Goal: Obtain resource: Download file/media

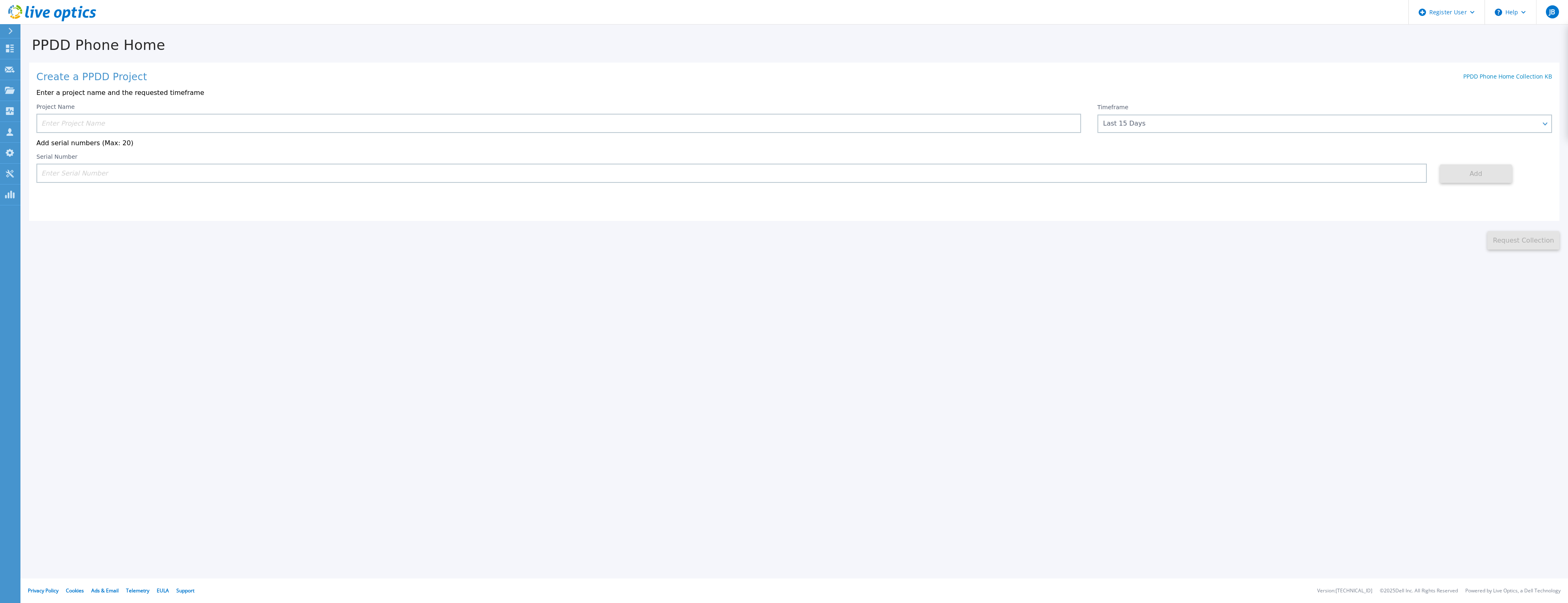
click at [226, 122] on input at bounding box center [559, 124] width 1045 height 19
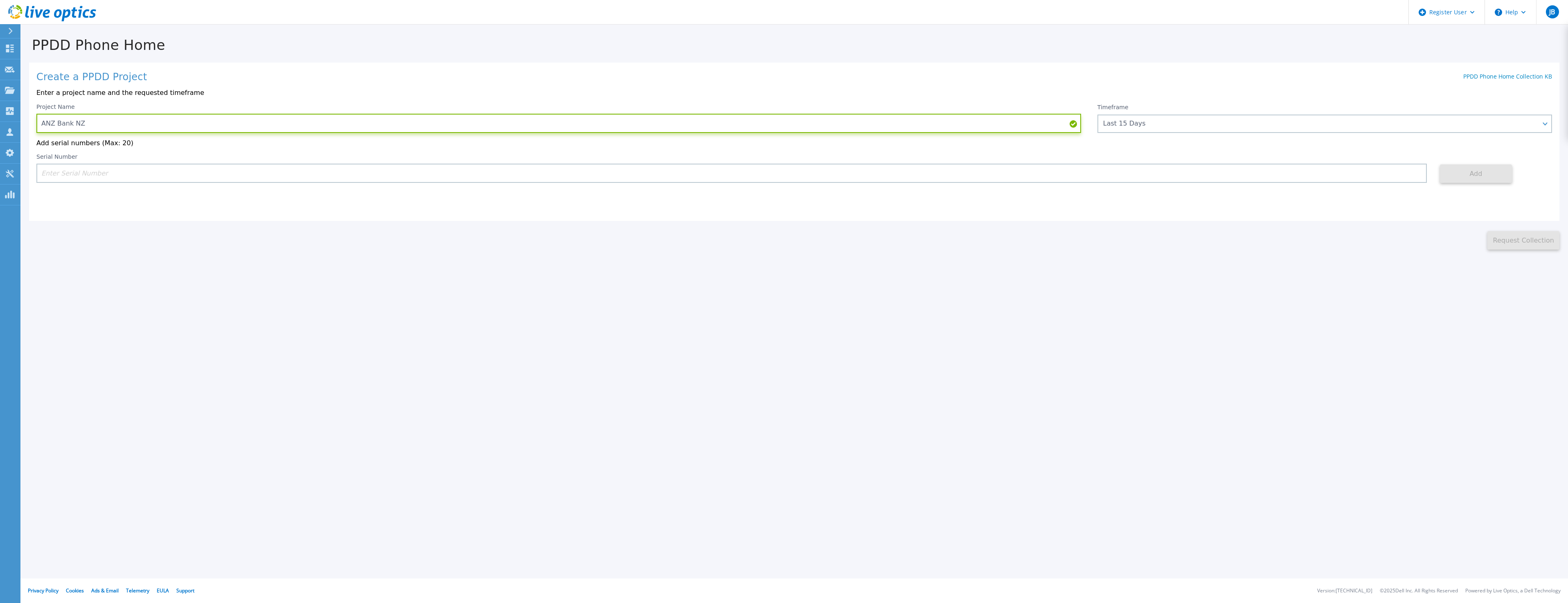
type input "ANZ Bank NZ"
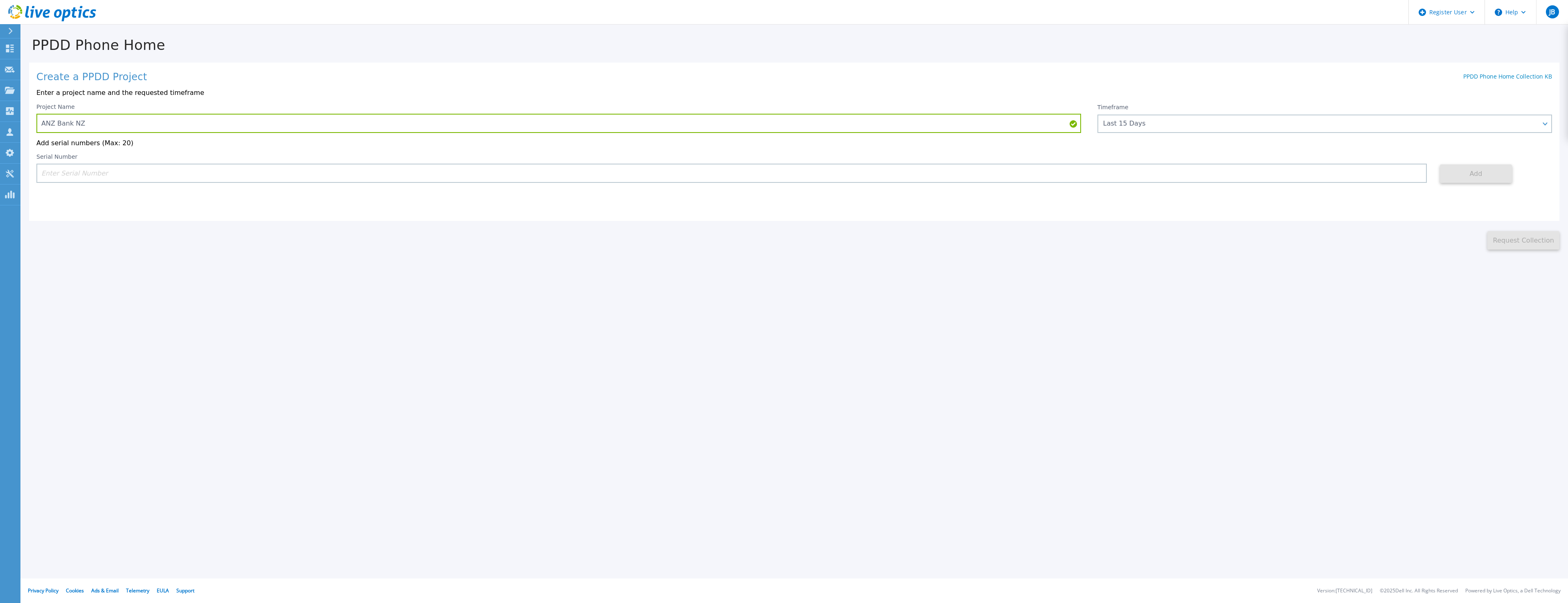
click at [229, 154] on div "Project Name ANZ Bank NZ Timeframe Last 15 Days Last 15 Days Last 2 Months Last…" at bounding box center [794, 143] width 1516 height 80
click at [226, 169] on input at bounding box center [732, 173] width 1390 height 19
paste input "CKM00203101746"
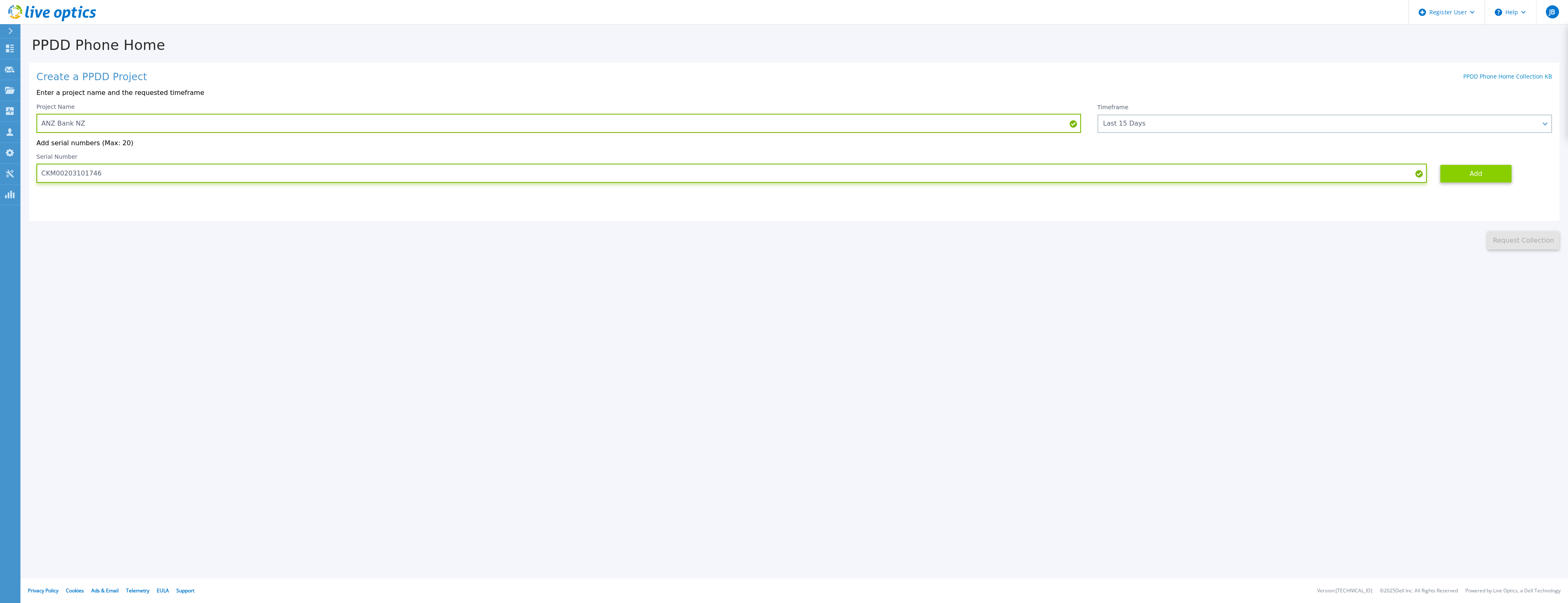
type input "CKM00203101746"
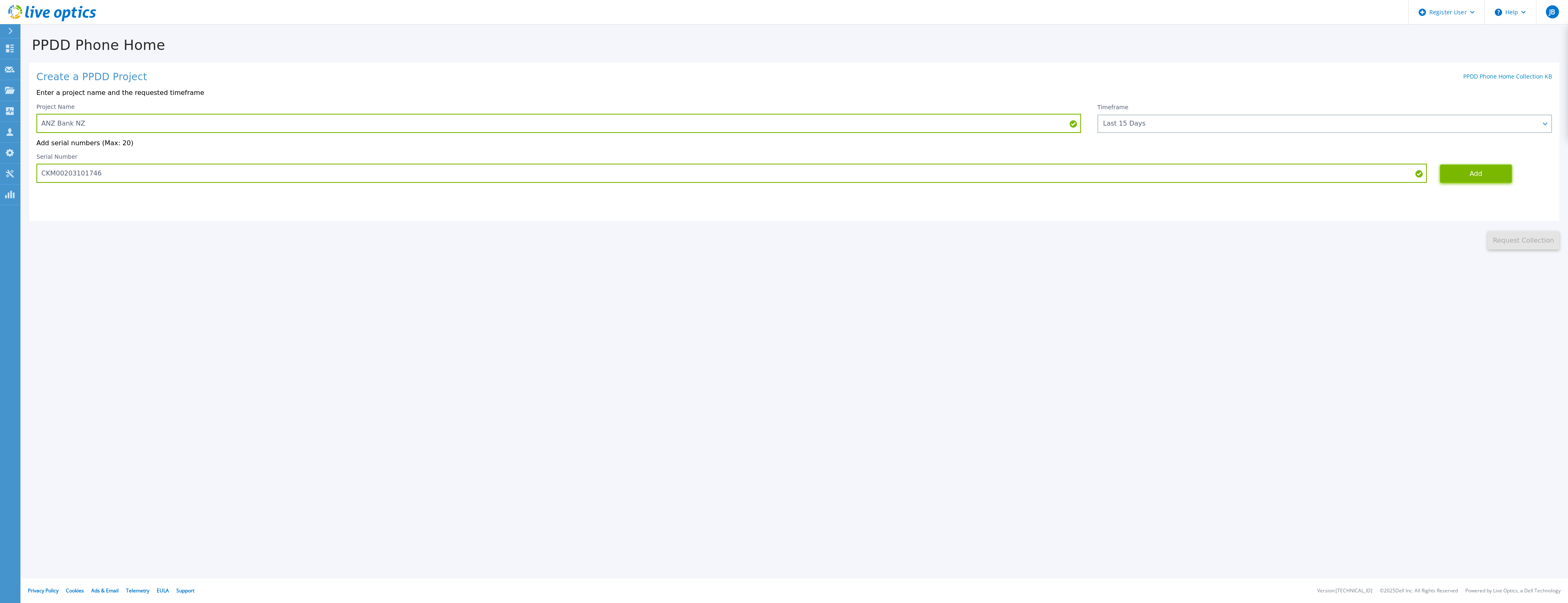
click at [1455, 175] on button "Add" at bounding box center [1476, 173] width 72 height 18
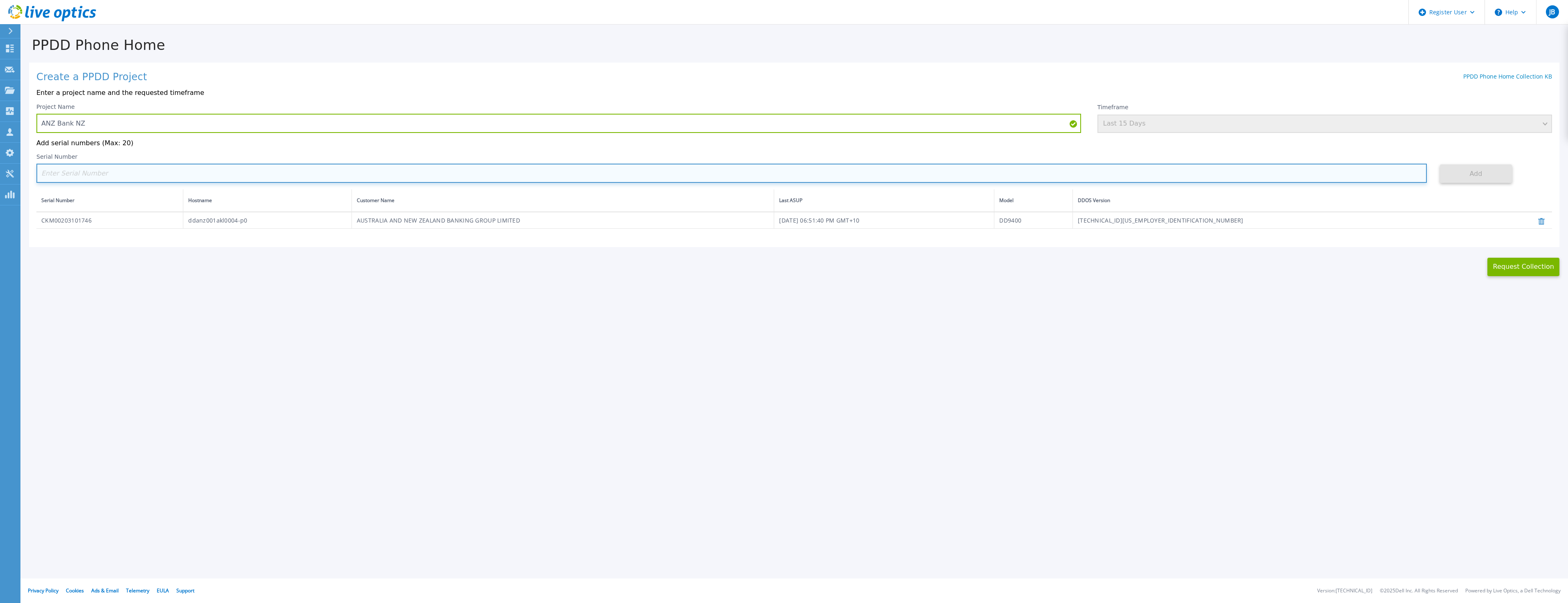
click at [88, 176] on input at bounding box center [732, 173] width 1390 height 19
paste input "CKM00203101747"
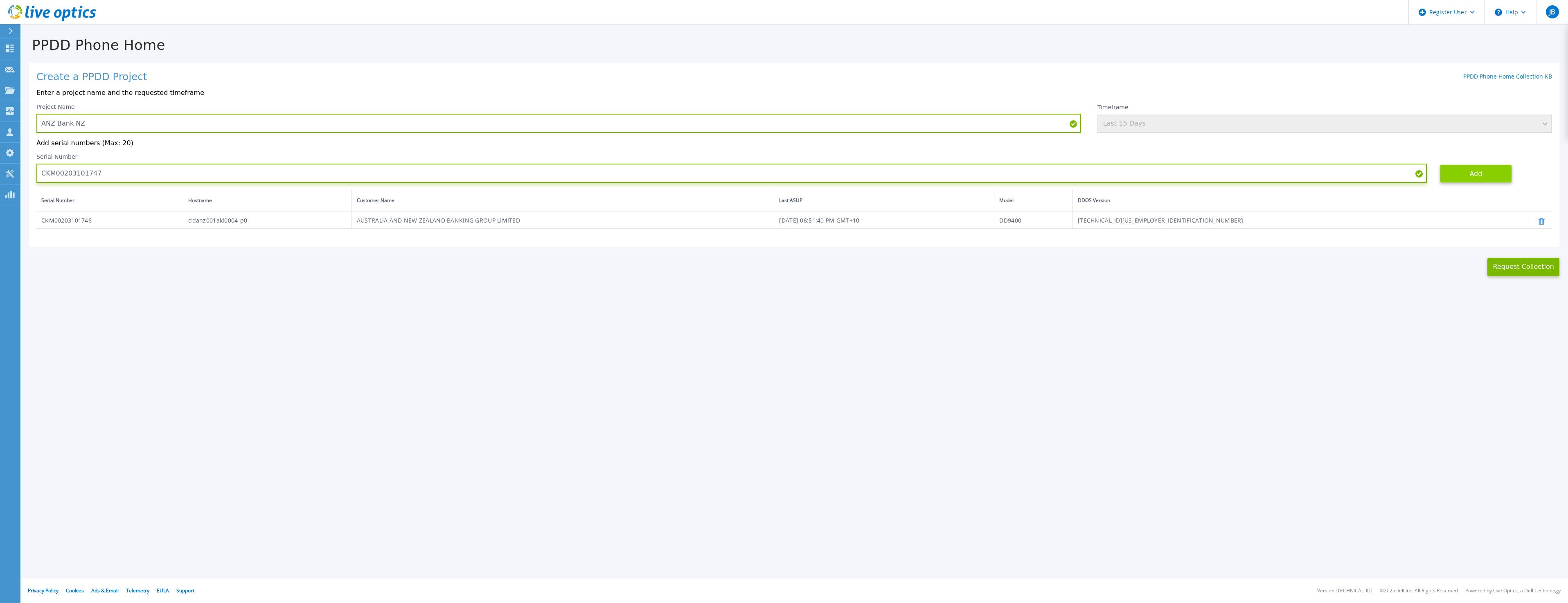
type input "CKM00203101747"
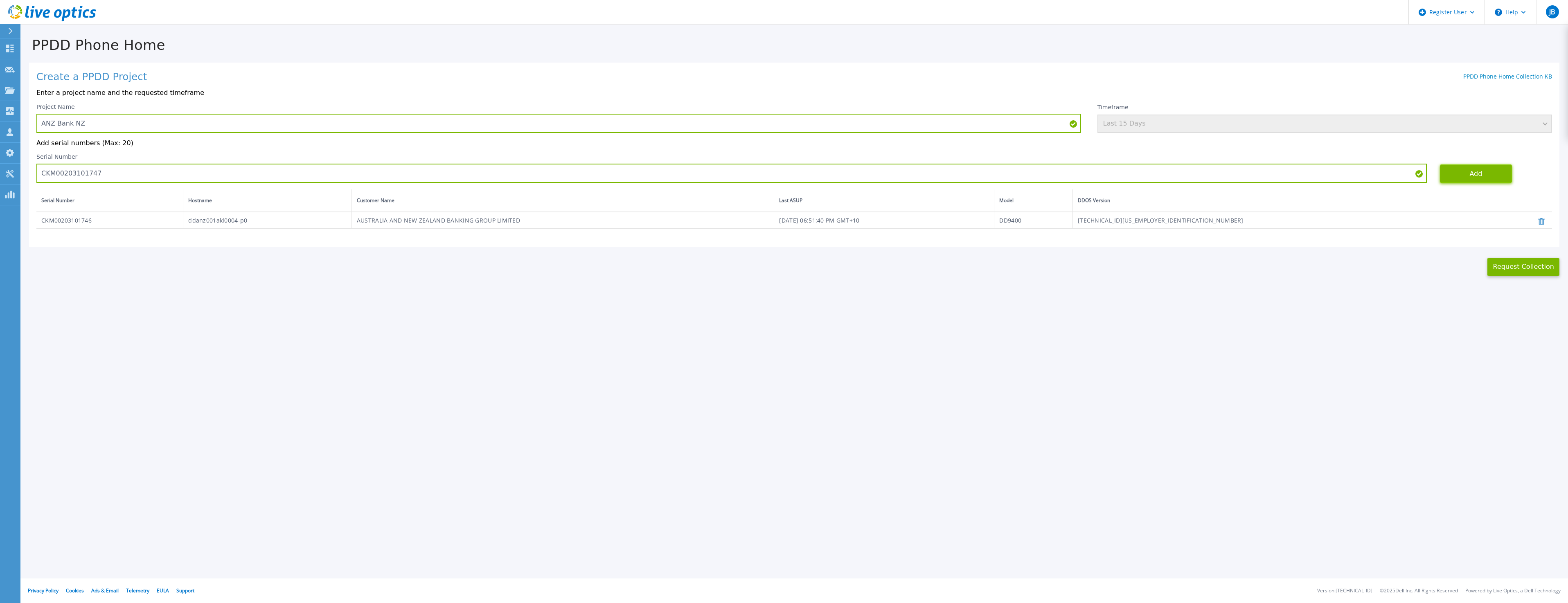
click at [1486, 170] on button "Add" at bounding box center [1476, 173] width 72 height 18
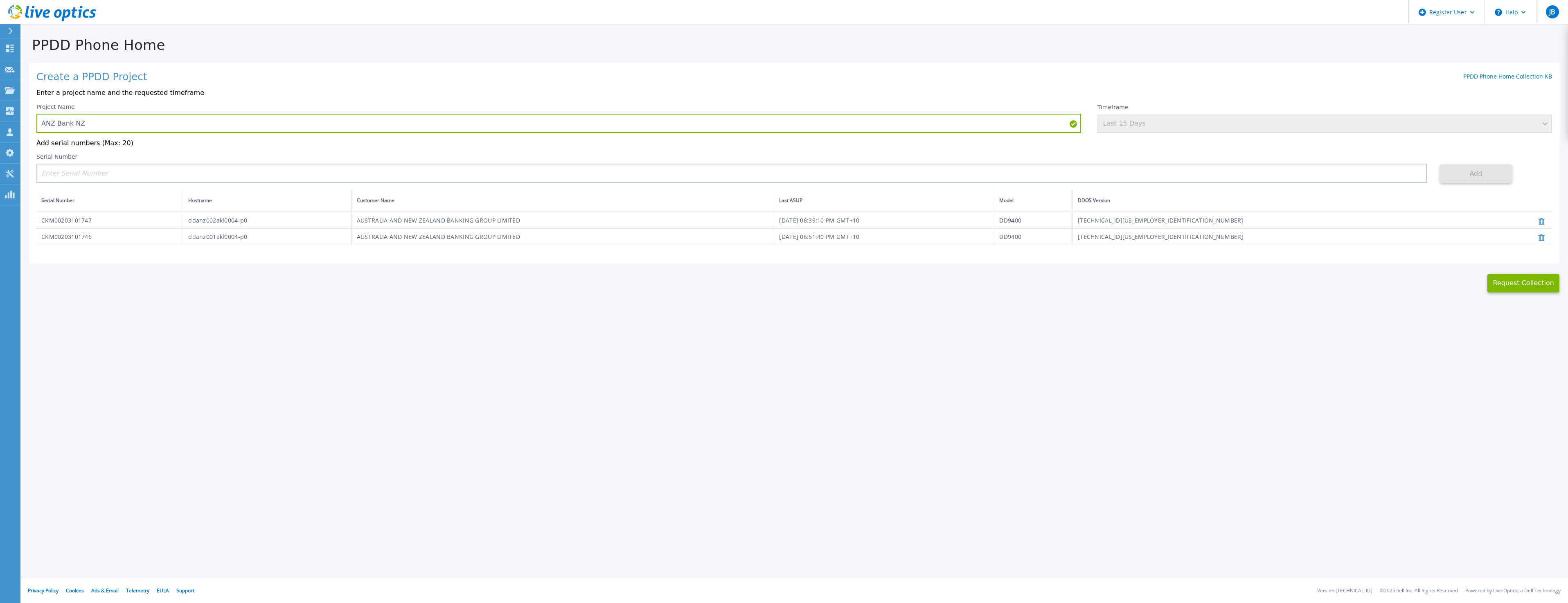
click at [1149, 120] on div "Timeframe Last 15 Days" at bounding box center [1325, 118] width 455 height 29
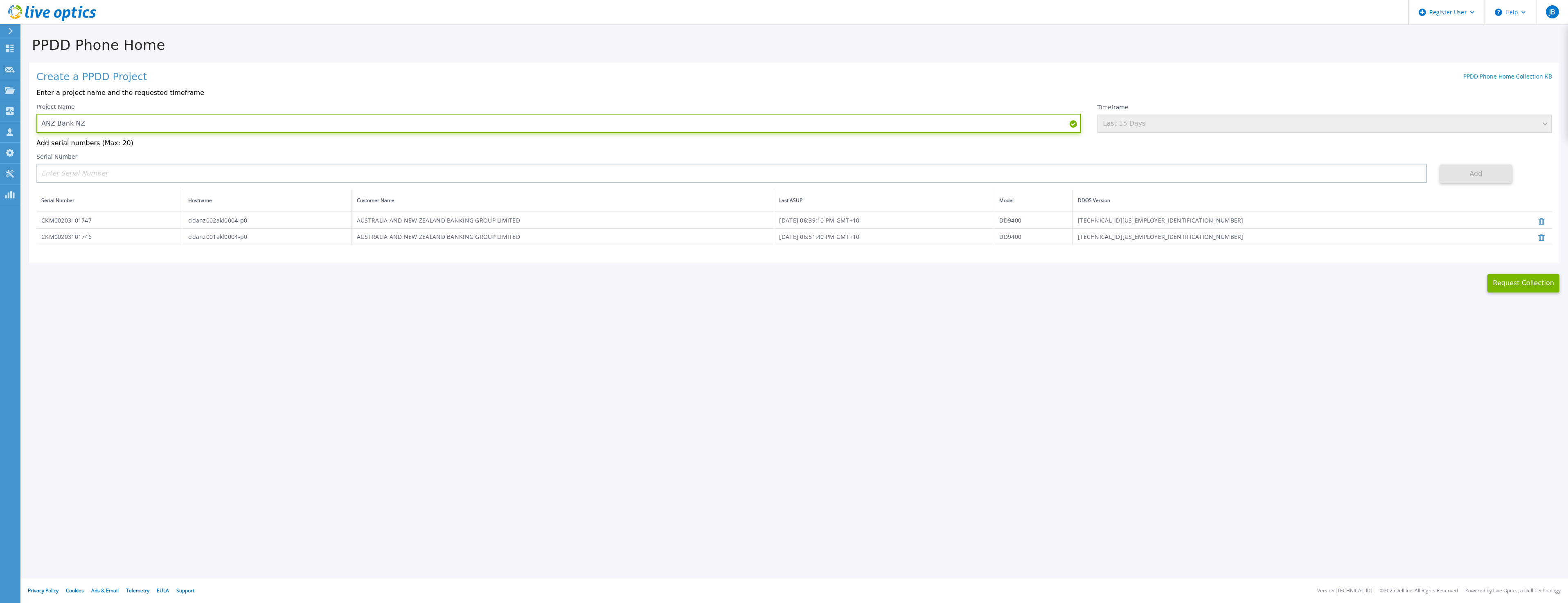
click at [978, 133] on input "ANZ Bank NZ" at bounding box center [559, 124] width 1045 height 19
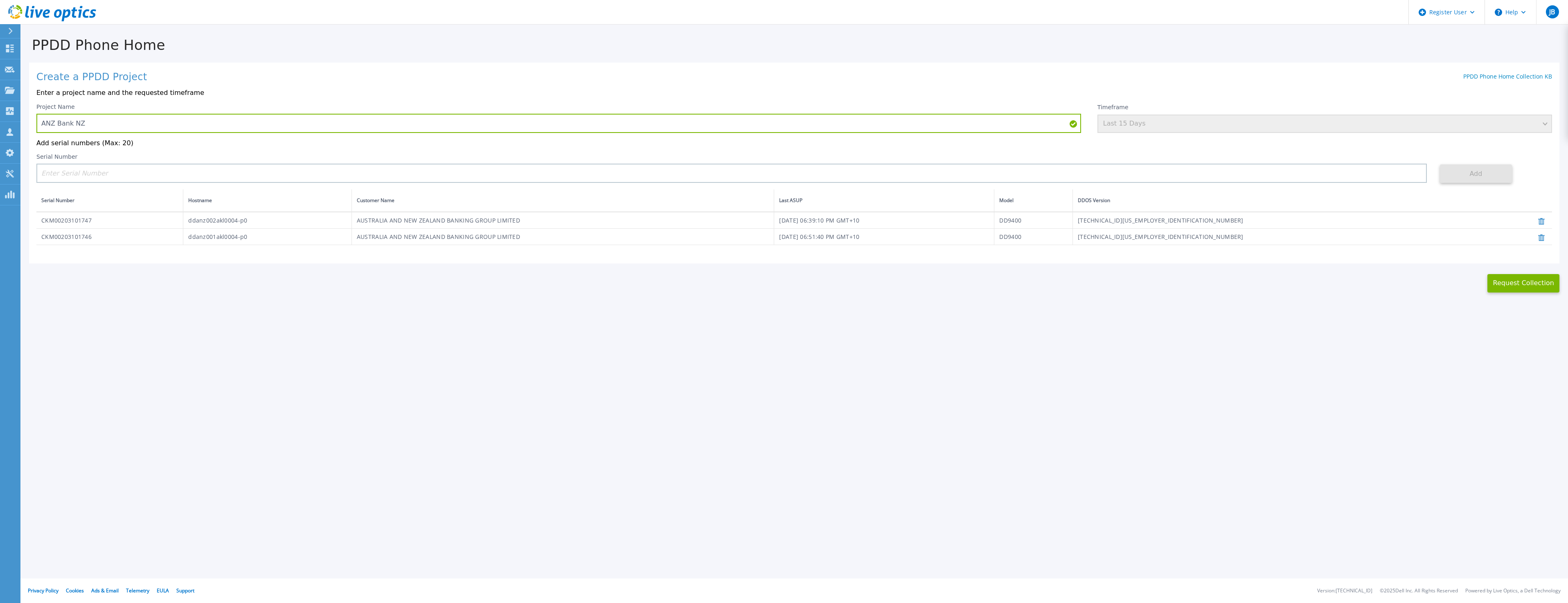
click at [1190, 130] on div "Timeframe Last 15 Days" at bounding box center [1325, 118] width 455 height 29
click at [1189, 129] on div "Timeframe Last 15 Days" at bounding box center [1325, 118] width 455 height 29
click at [1509, 117] on div "Timeframe Last 15 Days" at bounding box center [1325, 118] width 455 height 29
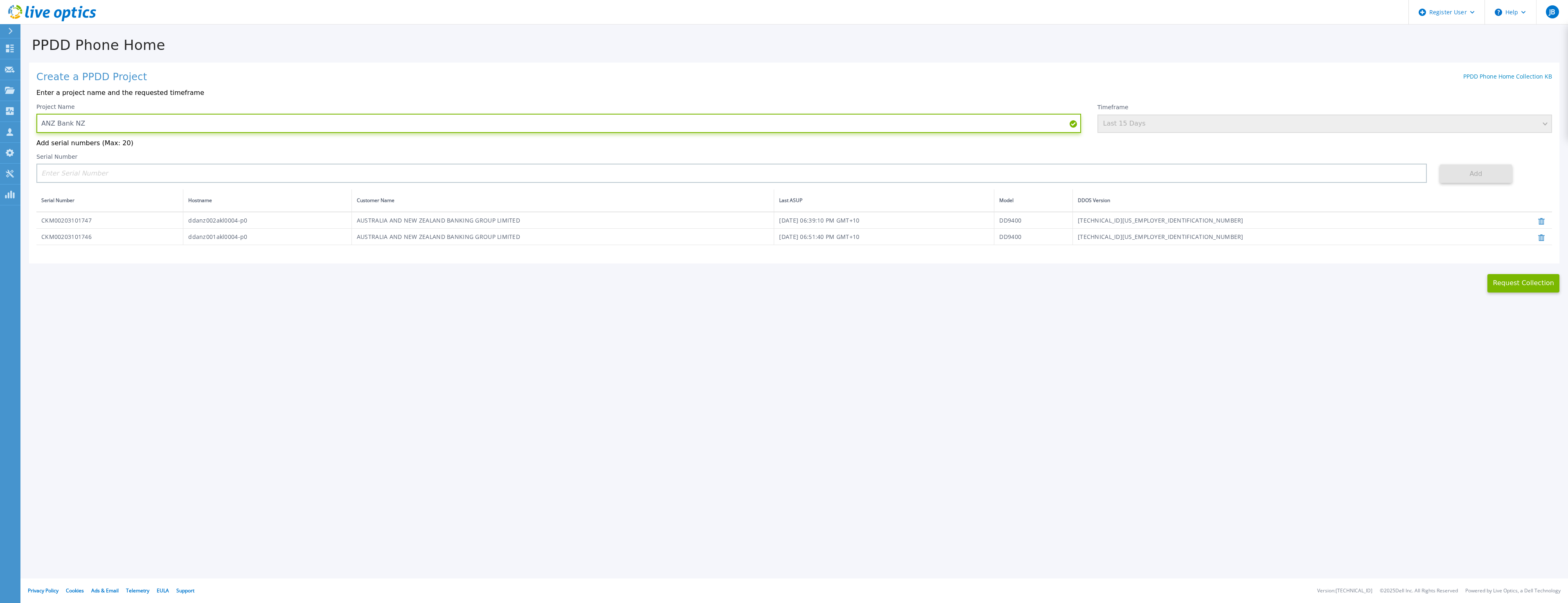
click at [797, 129] on input "ANZ Bank NZ" at bounding box center [559, 124] width 1045 height 19
type input "ANZ Bank NZ 2"
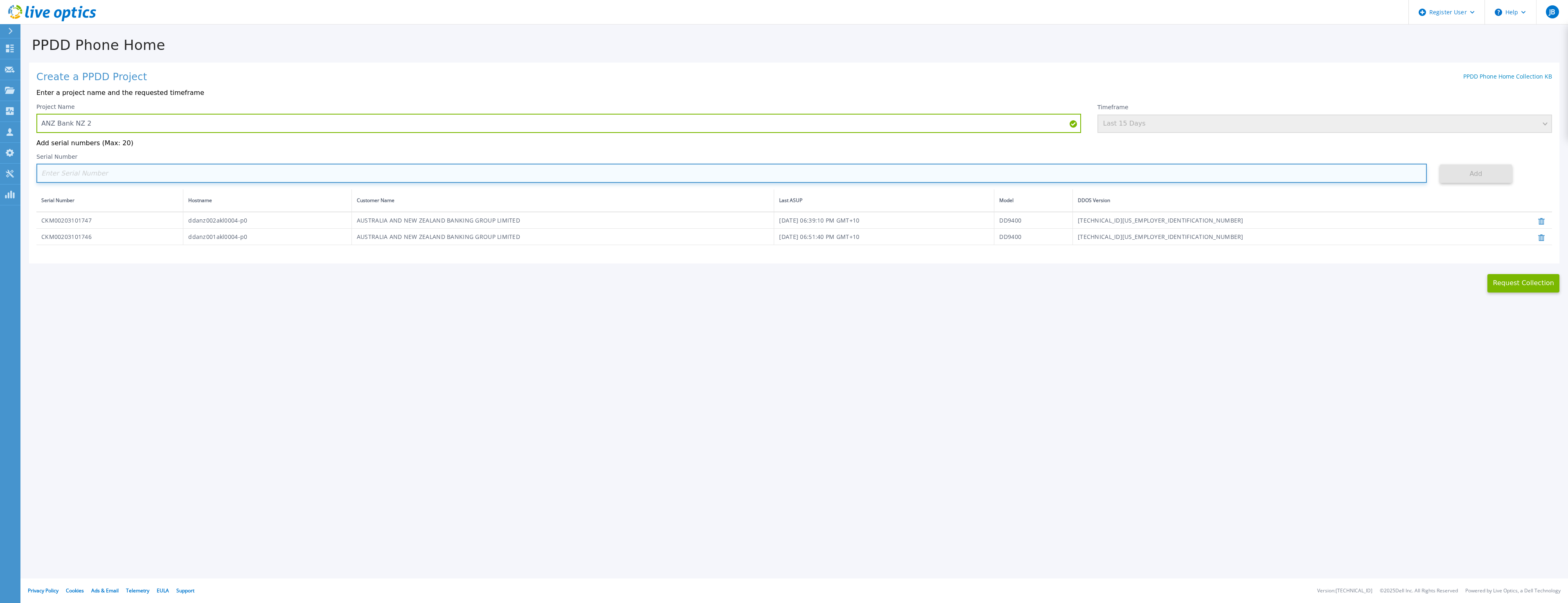
click at [812, 180] on input at bounding box center [732, 173] width 1390 height 19
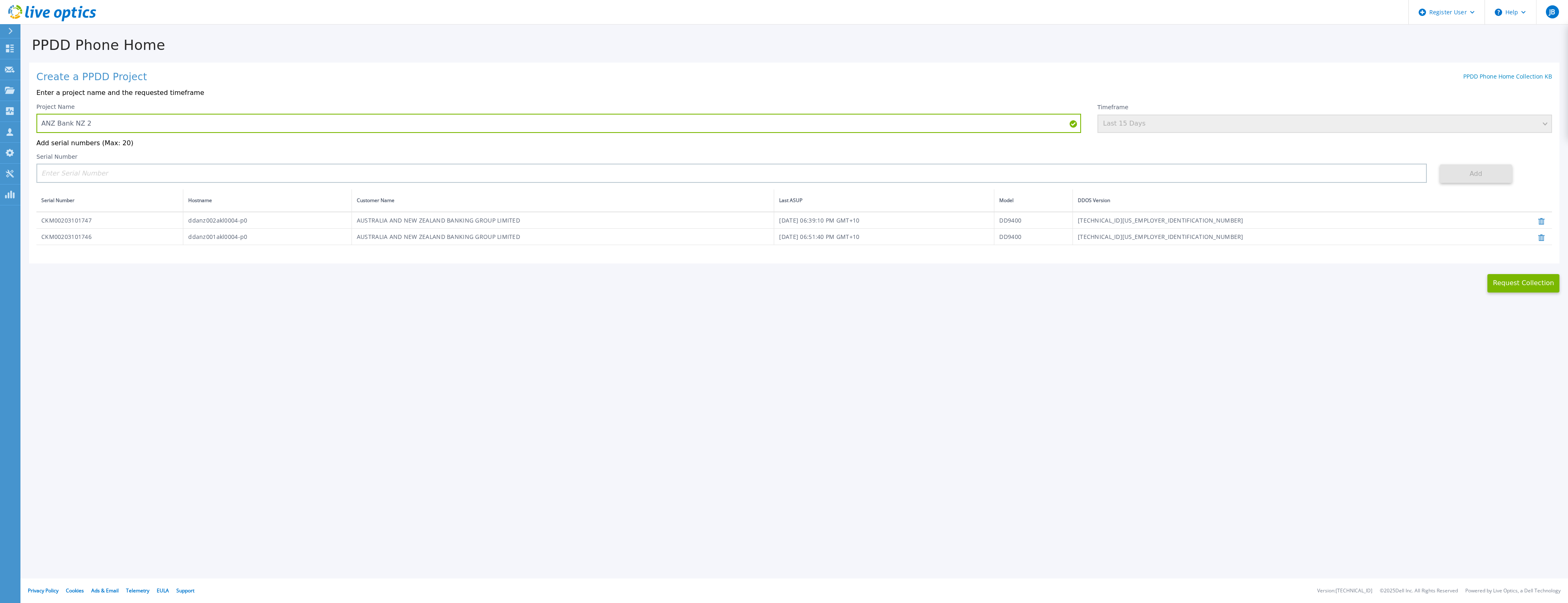
click at [1542, 237] on icon at bounding box center [1541, 237] width 7 height 7
click at [1541, 225] on icon at bounding box center [1541, 221] width 7 height 7
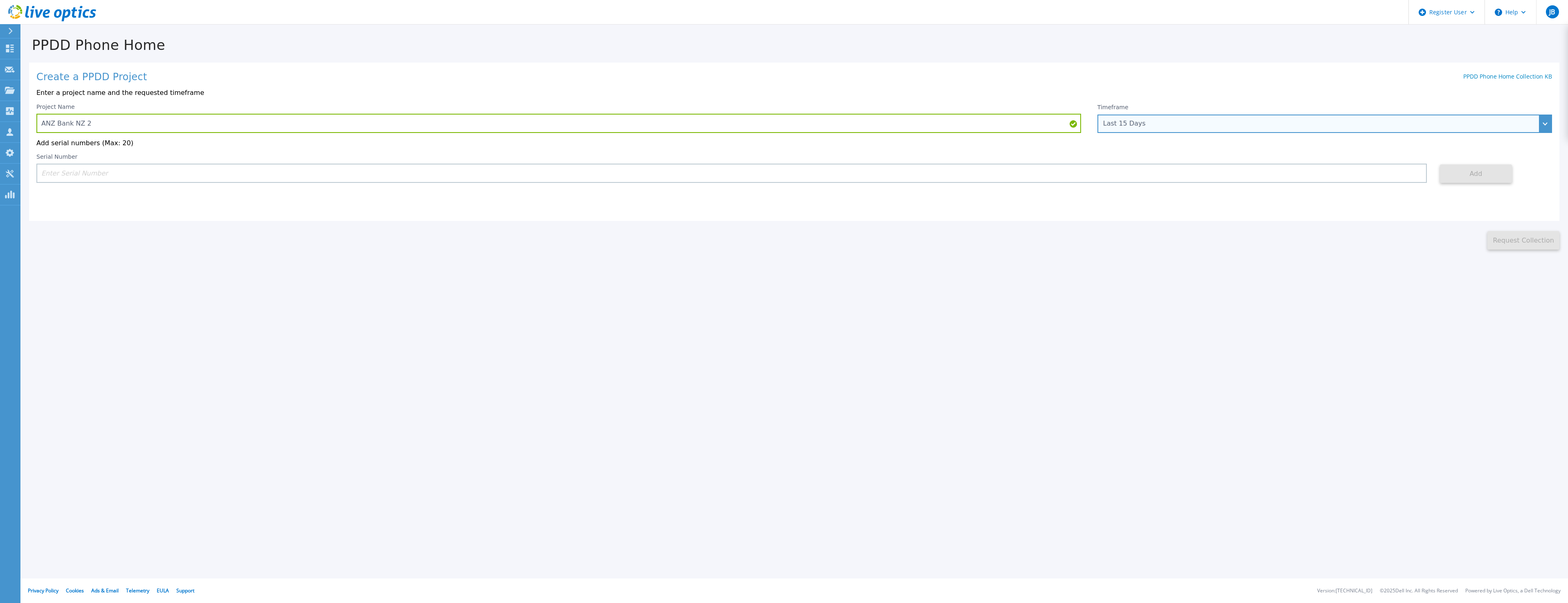
click at [1129, 124] on div "Last 15 Days" at bounding box center [1320, 124] width 434 height 7
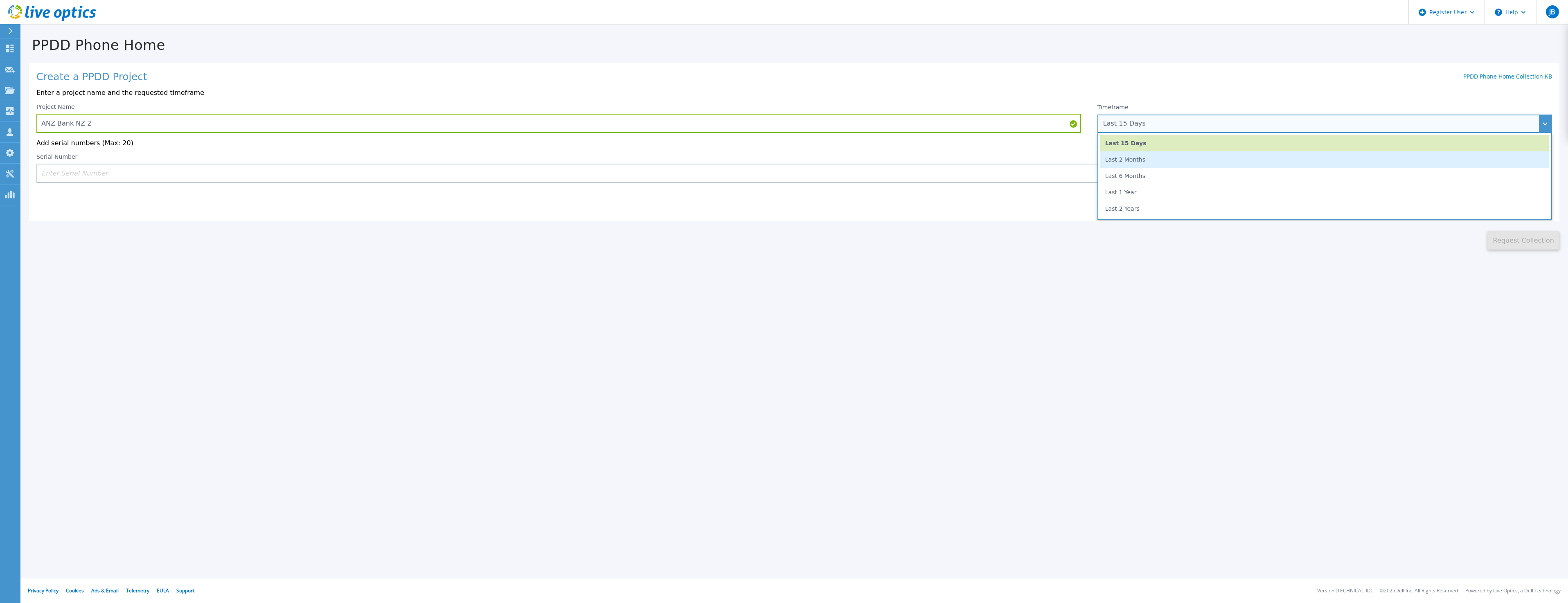
click at [1135, 161] on li "Last 2 Months" at bounding box center [1325, 159] width 449 height 16
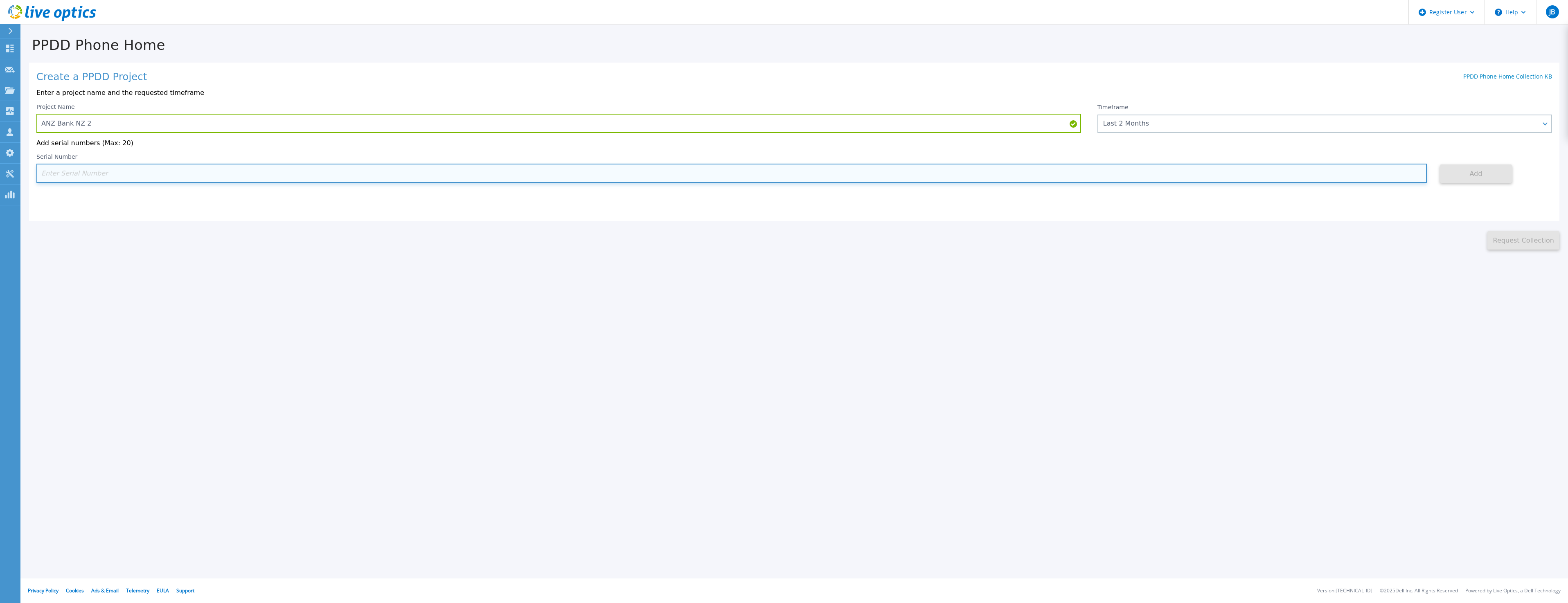
click at [117, 174] on input at bounding box center [732, 173] width 1390 height 19
paste input "CKM00203101746"
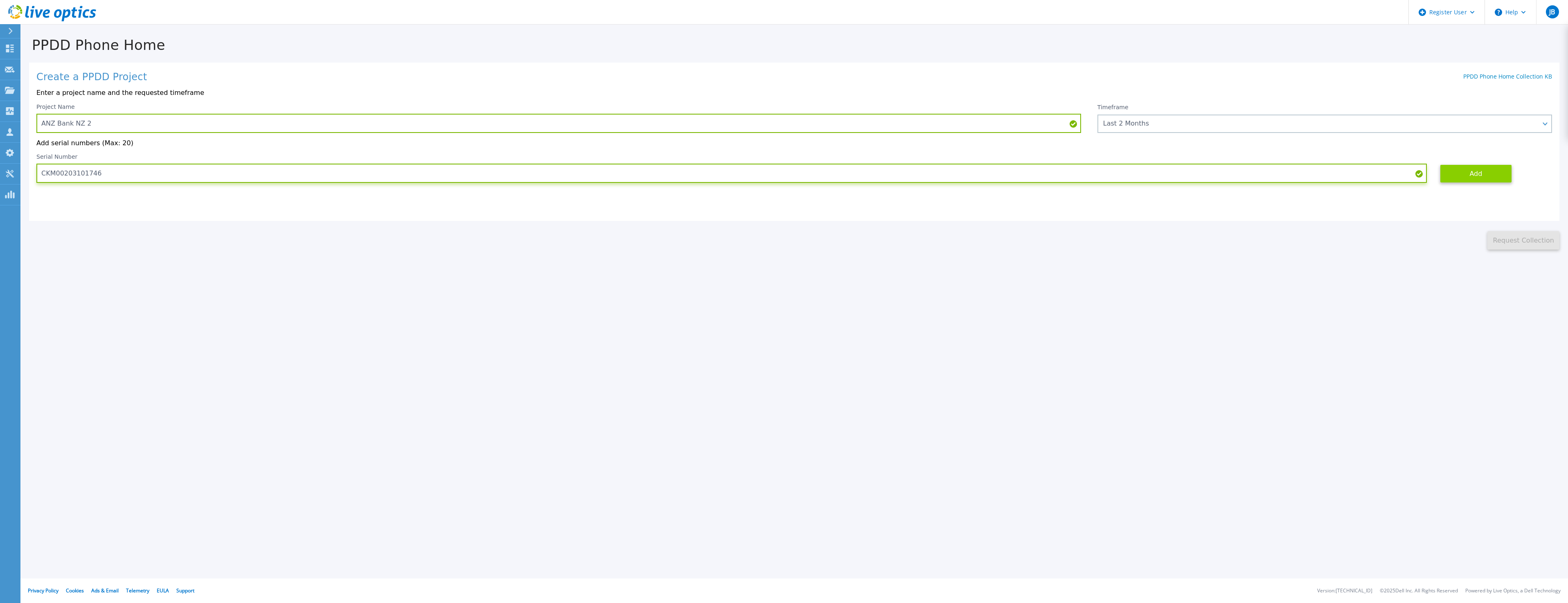
type input "CKM00203101746"
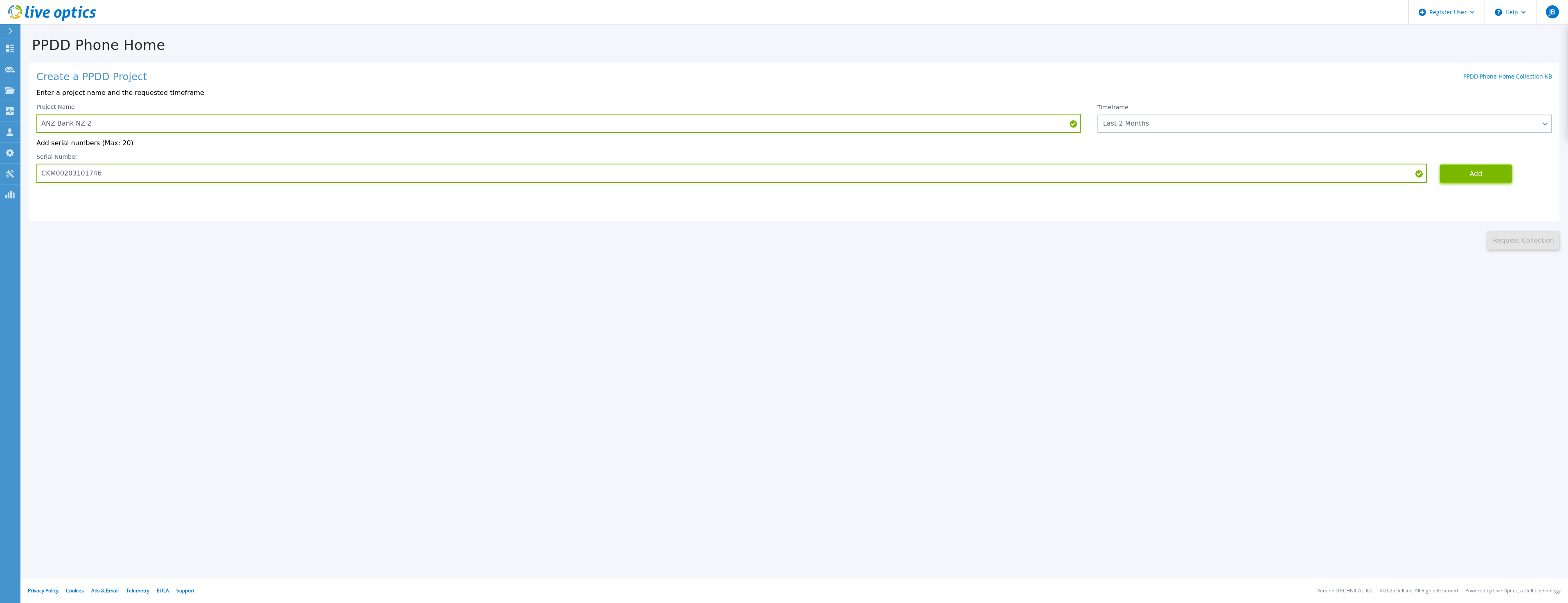
click at [1490, 172] on button "Add" at bounding box center [1476, 173] width 72 height 18
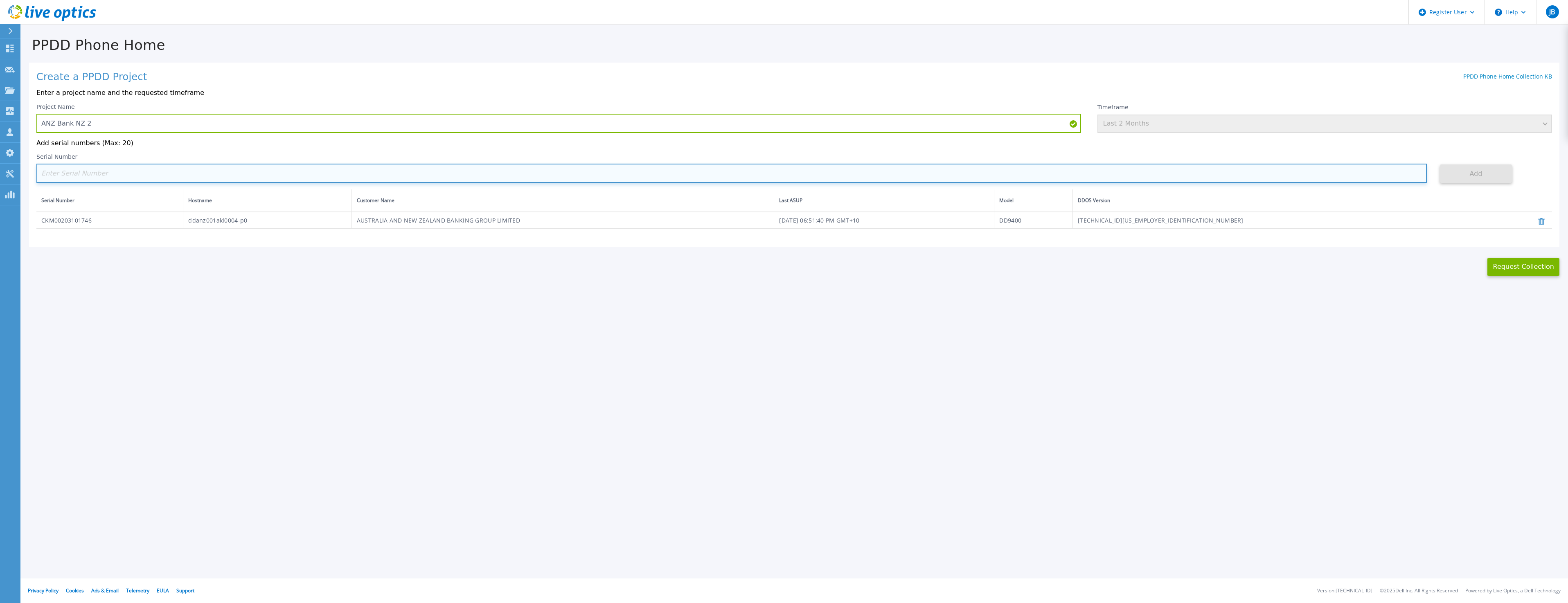
click at [85, 175] on input at bounding box center [732, 173] width 1390 height 19
paste input "CKM00203101747"
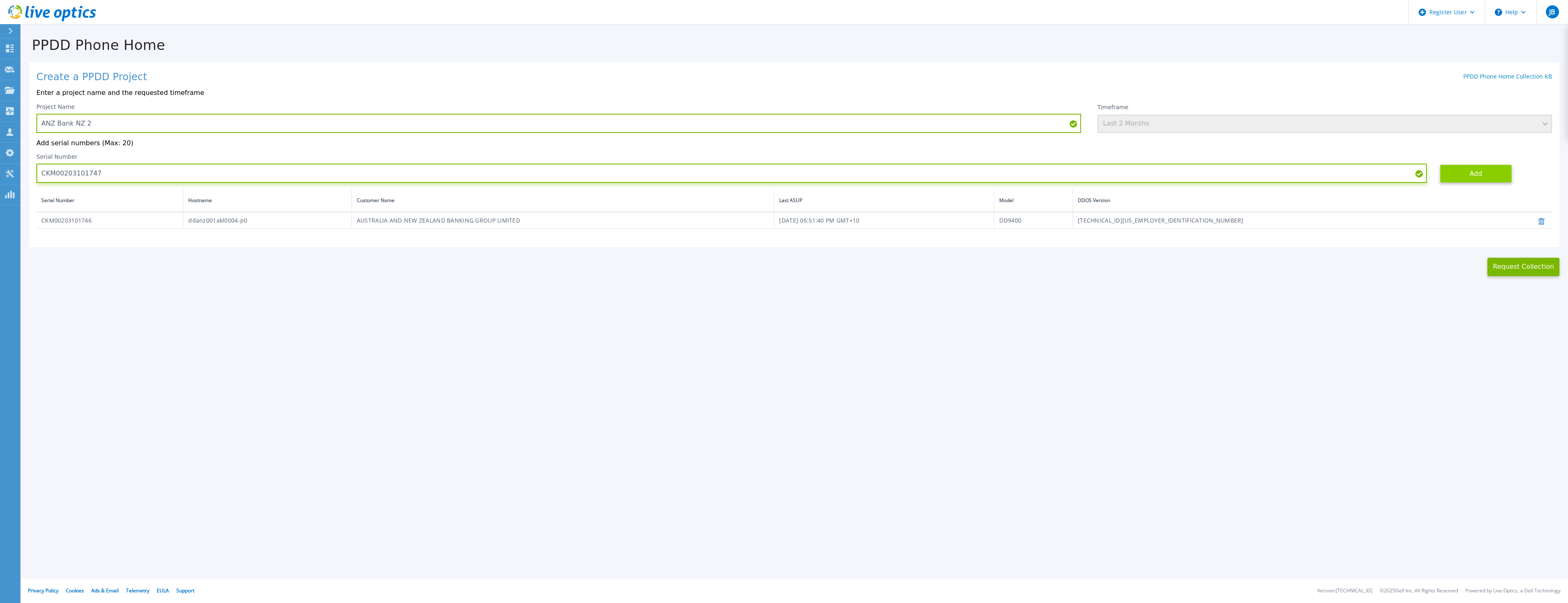
type input "CKM00203101747"
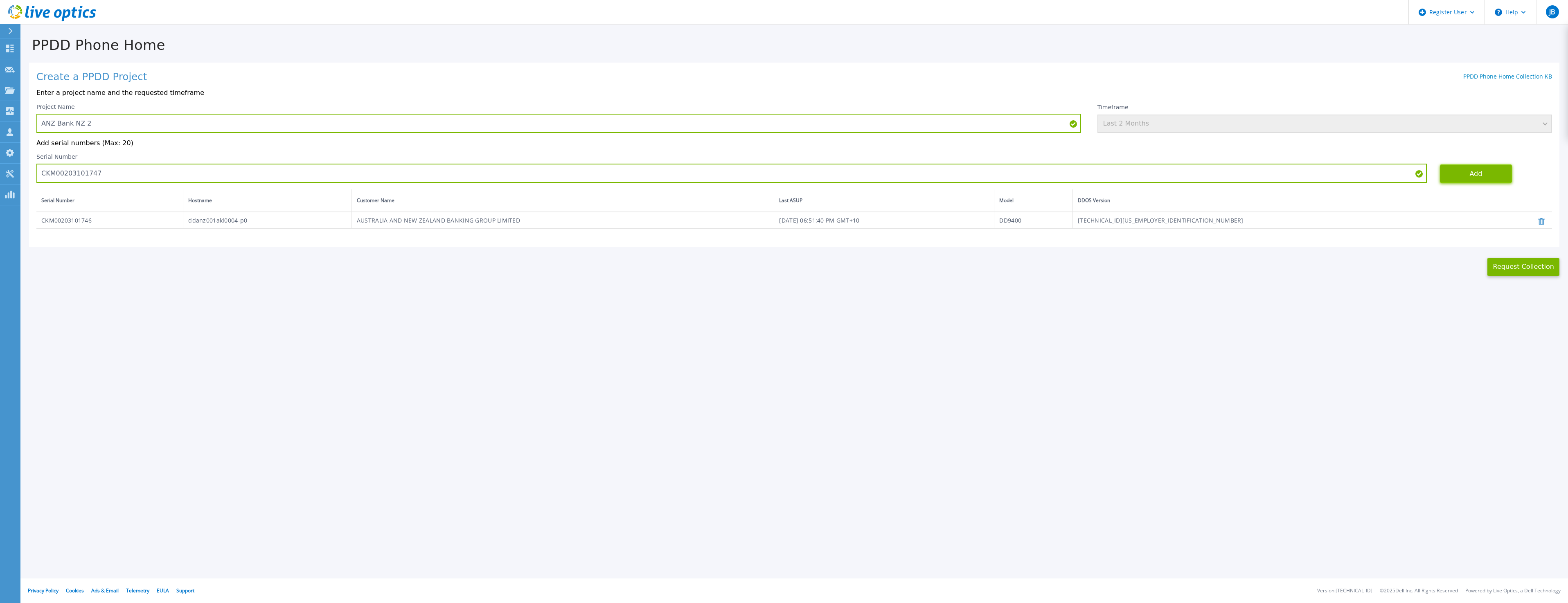
click at [1469, 176] on button "Add" at bounding box center [1476, 173] width 72 height 18
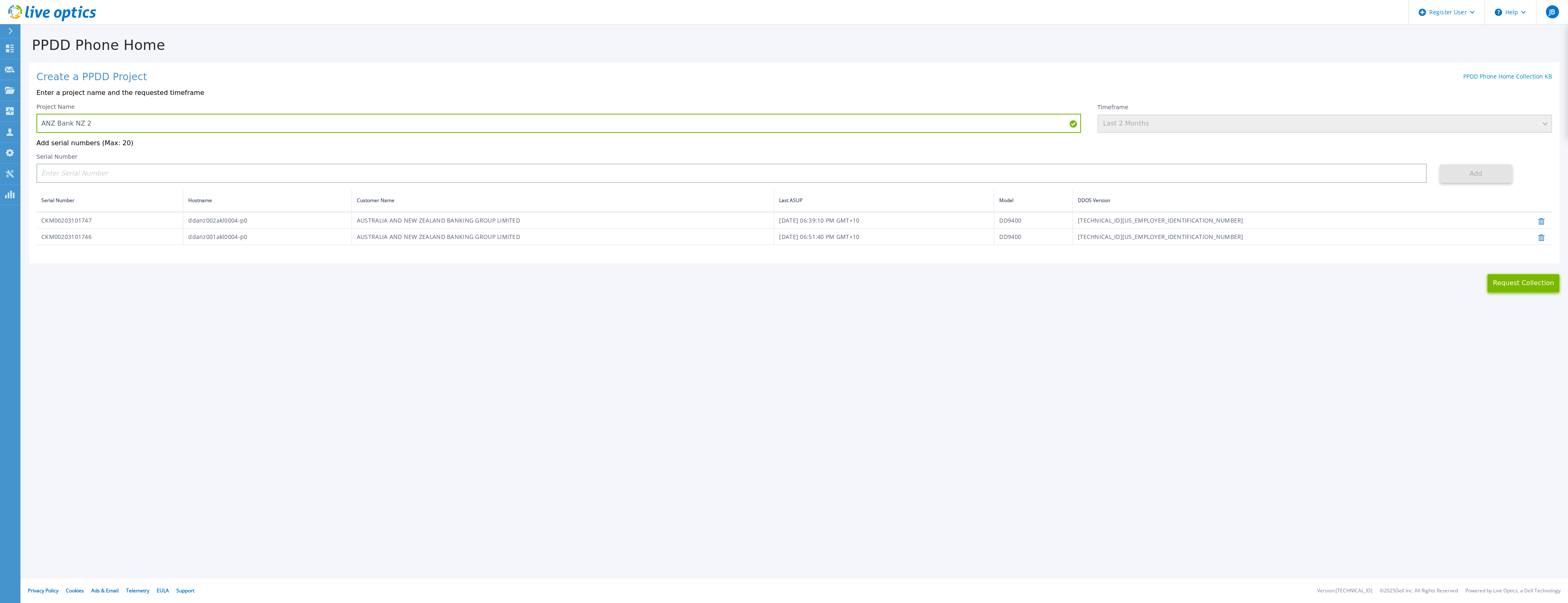
click at [1522, 289] on button "Request Collection" at bounding box center [1524, 283] width 72 height 18
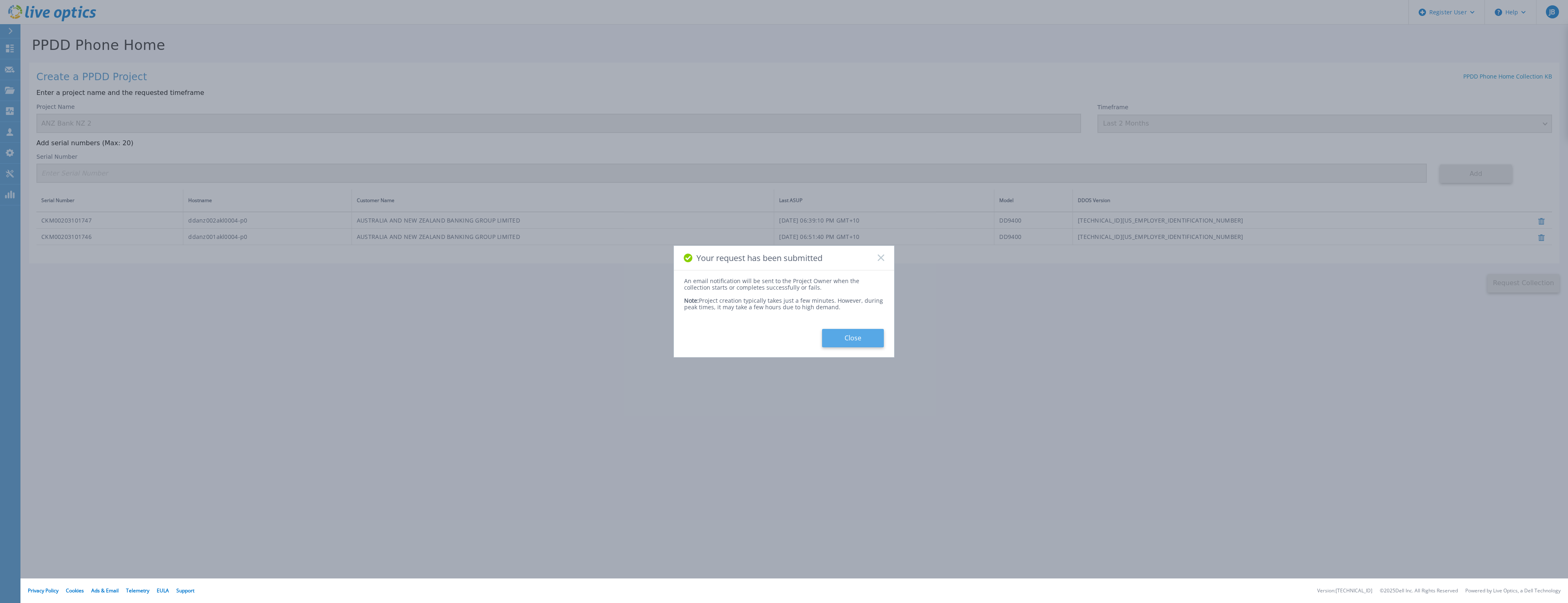
click at [857, 335] on button "Close" at bounding box center [853, 338] width 62 height 18
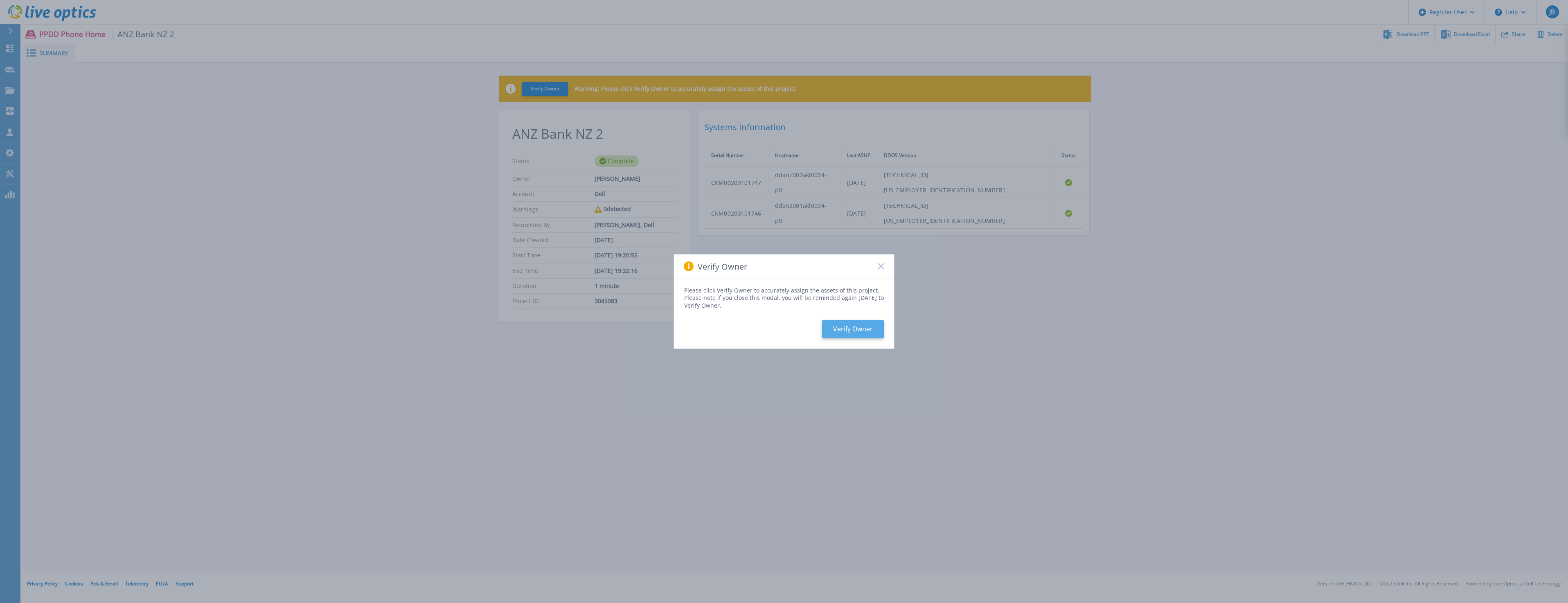
click at [848, 329] on button "Verify Owner" at bounding box center [853, 329] width 62 height 18
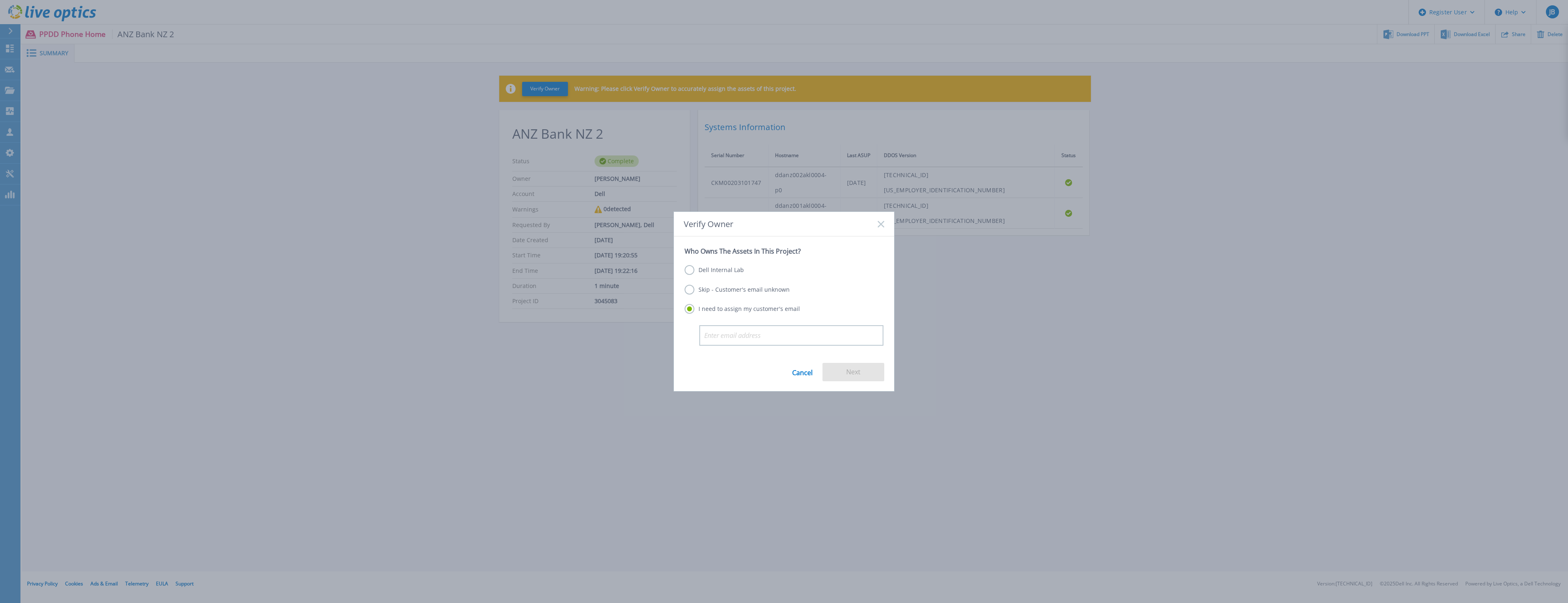
click at [754, 292] on label "Skip - Customer's email unknown" at bounding box center [737, 290] width 105 height 10
click at [0, 0] on input "Skip - Customer's email unknown" at bounding box center [0, 0] width 0 height 0
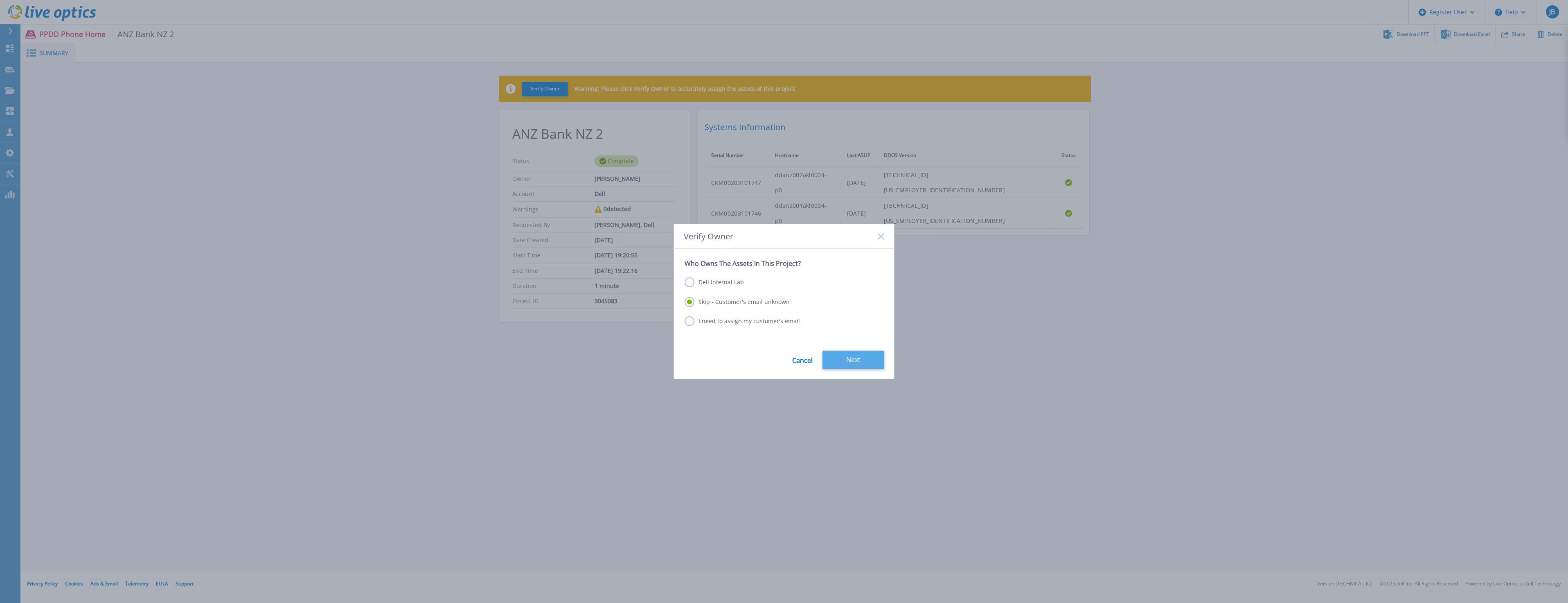
click at [841, 352] on button "Next" at bounding box center [853, 360] width 62 height 18
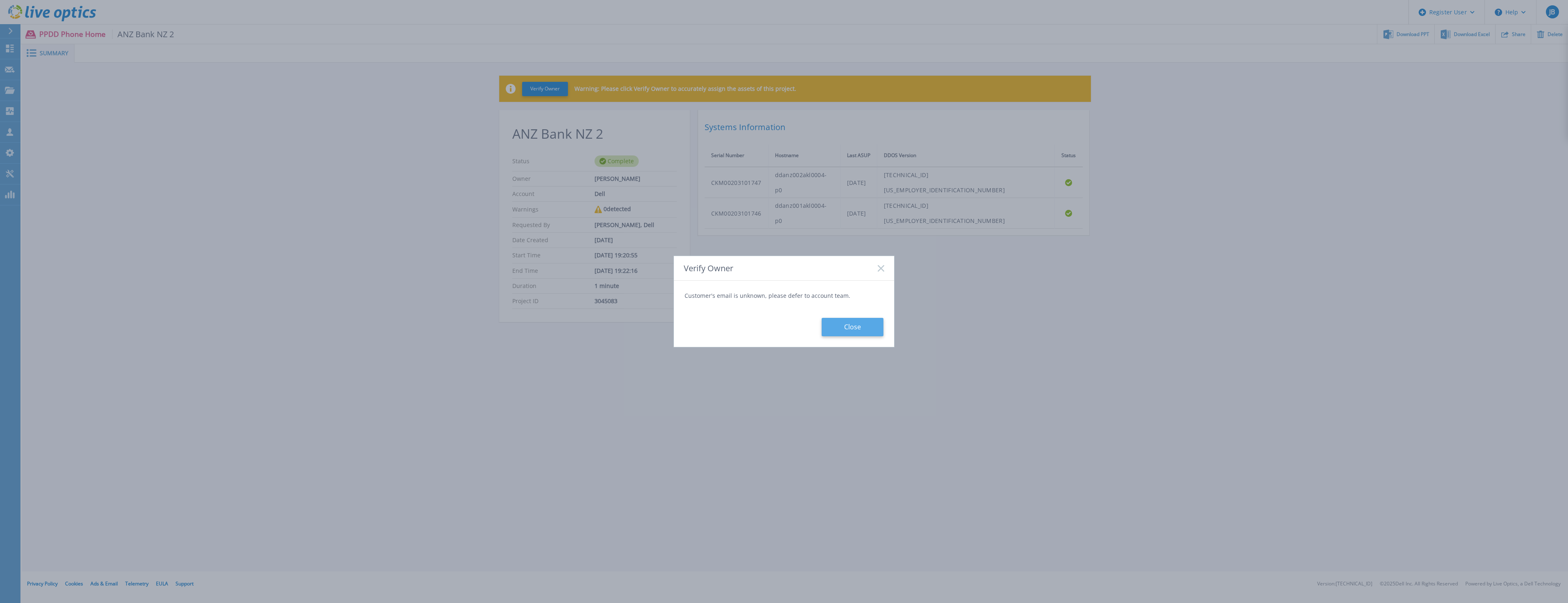
click at [842, 324] on button "Close" at bounding box center [853, 327] width 62 height 18
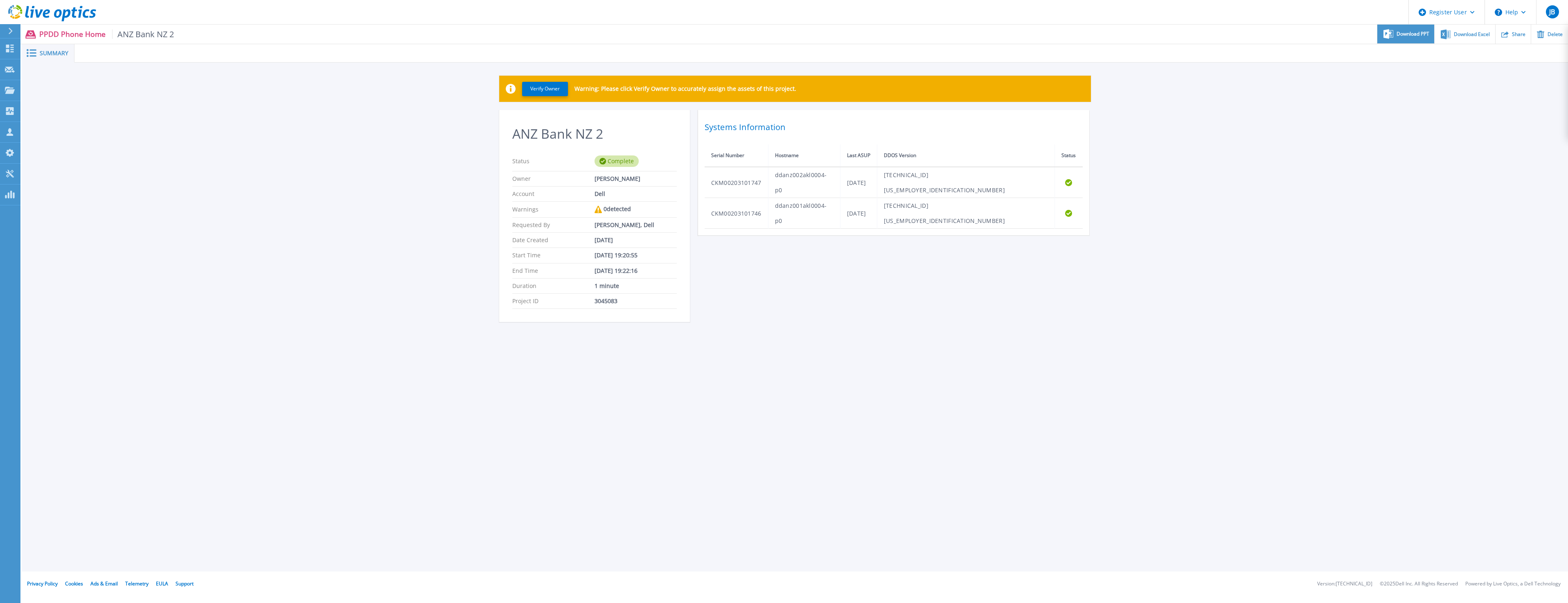
click at [1417, 32] on span "Download PPT" at bounding box center [1413, 34] width 33 height 5
click at [313, 205] on div "Verify Owner Warning: Please click Verify Owner to accurately assign the assets…" at bounding box center [795, 203] width 1546 height 281
